Goal: Navigation & Orientation: Find specific page/section

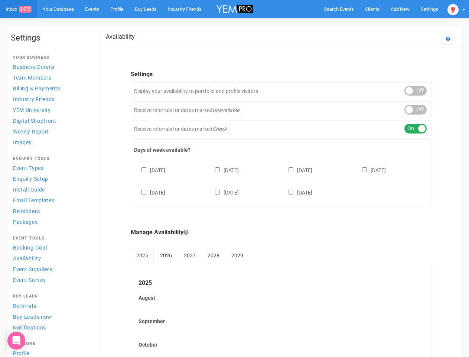
click at [234, 178] on div "[DATE] [DATE] [DATE] [DATE] [DATE] [DATE] [DATE]" at bounding box center [281, 177] width 294 height 45
click at [339, 9] on span "Search Events" at bounding box center [339, 9] width 30 height 6
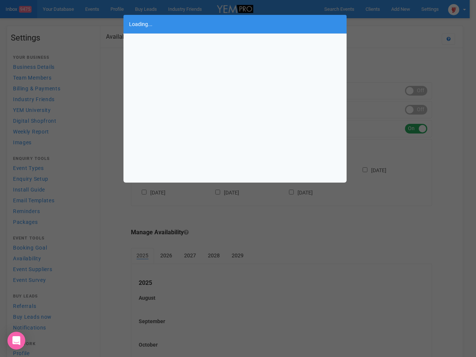
click at [400, 9] on body "Search Events Clients Add New New Client New Event New Enquiry Settings [GEOGRA…" at bounding box center [238, 226] width 476 height 453
click at [383, 24] on div "Loading..." at bounding box center [238, 178] width 476 height 357
click at [457, 9] on div "Loading..." at bounding box center [238, 178] width 476 height 357
click at [416, 91] on div "Loading..." at bounding box center [238, 178] width 476 height 357
click at [416, 110] on div "Loading..." at bounding box center [238, 178] width 476 height 357
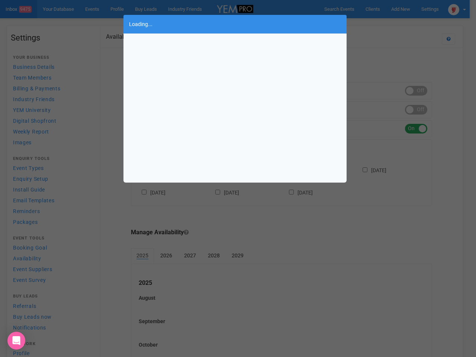
click at [416, 129] on div "Loading..." at bounding box center [238, 178] width 476 height 357
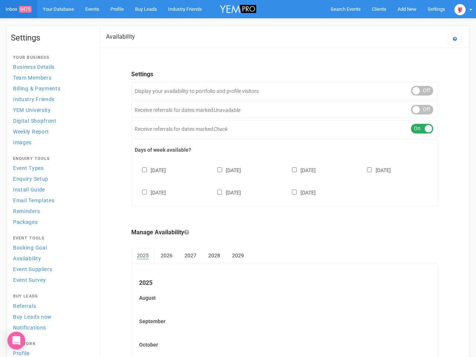
click at [281, 180] on div "[DATE] [DATE] [DATE] [DATE] [DATE] [DATE] [DATE]" at bounding box center [285, 177] width 300 height 45
